Goal: Find specific page/section: Find specific page/section

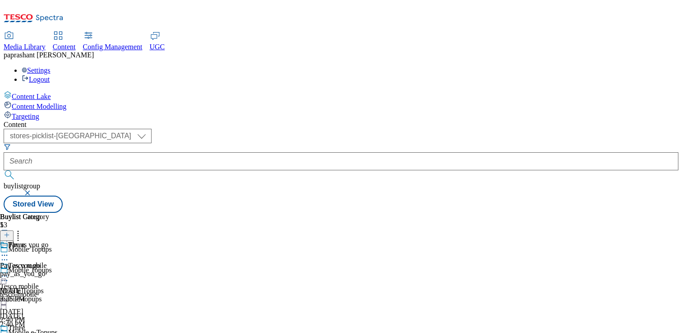
select select "stores-picklist-[GEOGRAPHIC_DATA]"
click at [49, 269] on div "pay_as_you_go" at bounding box center [24, 273] width 49 height 8
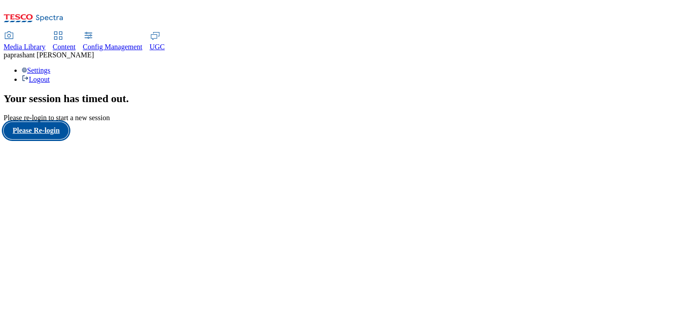
click at [63, 139] on button "Please Re-login" at bounding box center [36, 130] width 65 height 17
